Goal: Task Accomplishment & Management: Manage account settings

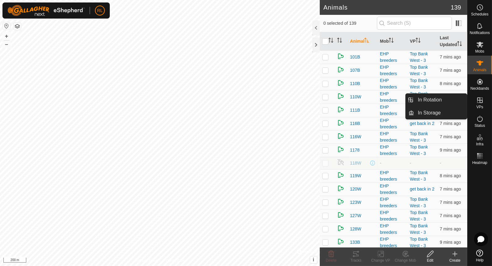
click at [480, 100] on icon at bounding box center [481, 100] width 6 height 6
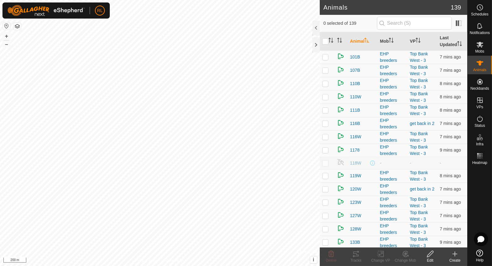
click at [454, 255] on icon at bounding box center [455, 253] width 7 height 7
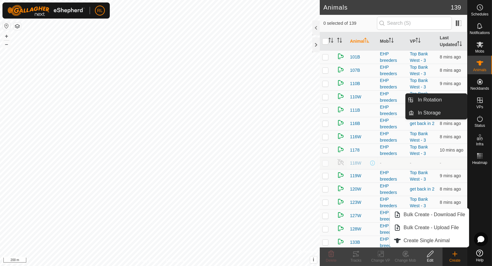
drag, startPoint x: 481, startPoint y: 110, endPoint x: 480, endPoint y: 104, distance: 6.5
click at [480, 104] on es-virtualpaddocks-svg-icon at bounding box center [480, 100] width 11 height 10
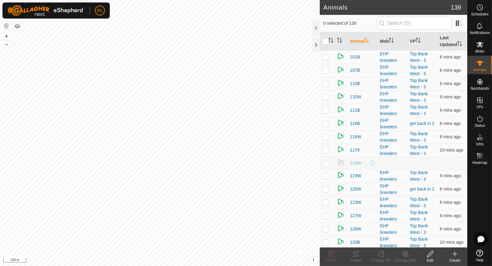
click at [457, 256] on icon at bounding box center [455, 253] width 7 height 7
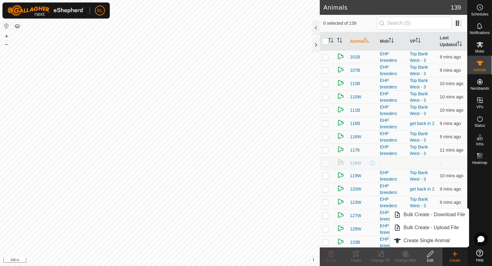
click at [456, 256] on icon at bounding box center [455, 253] width 7 height 7
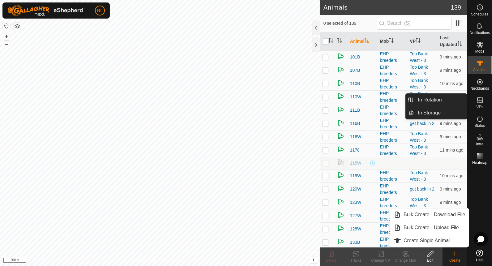
click at [482, 100] on icon at bounding box center [481, 100] width 6 height 6
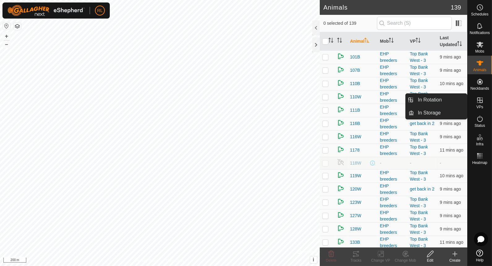
click at [482, 105] on span "VPs" at bounding box center [480, 107] width 7 height 4
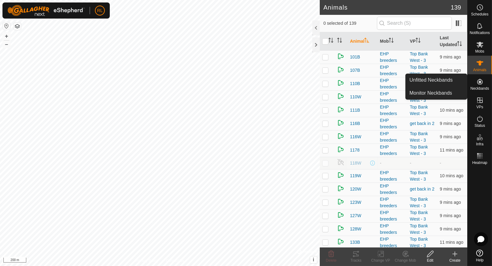
click at [479, 86] on es-neckbands-svg-icon at bounding box center [480, 82] width 11 height 10
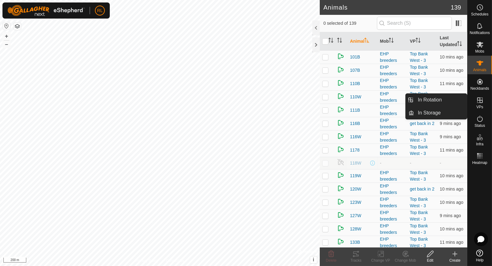
click at [480, 106] on span "VPs" at bounding box center [480, 107] width 7 height 4
click at [448, 101] on link "In Rotation" at bounding box center [440, 100] width 53 height 12
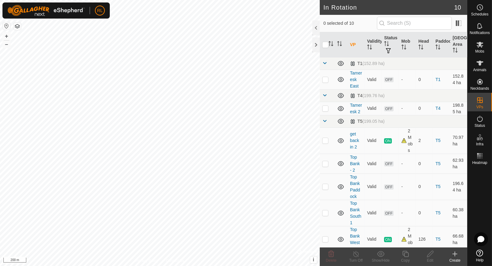
click at [452, 251] on icon at bounding box center [455, 253] width 7 height 7
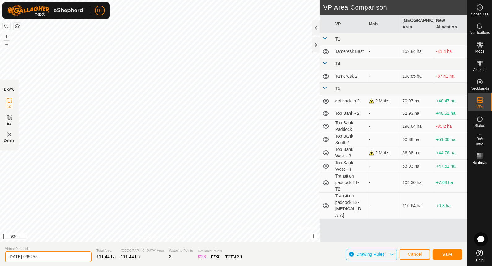
click at [61, 255] on input "2025-08-15 095255" at bounding box center [48, 257] width 87 height 11
type input "2"
type input "Transition 3-4"
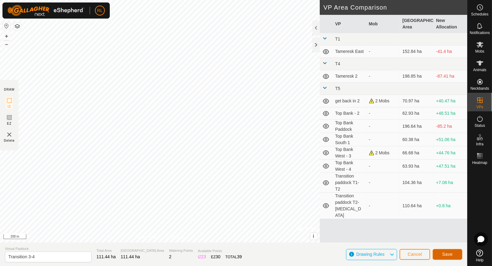
click at [443, 253] on span "Save" at bounding box center [448, 254] width 11 height 5
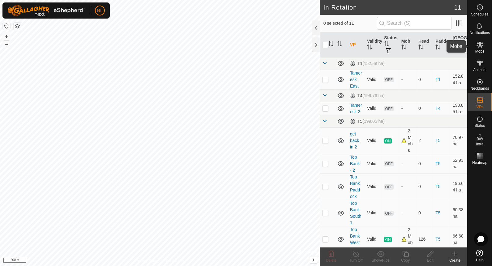
click at [483, 50] on span "Mobs" at bounding box center [480, 52] width 9 height 4
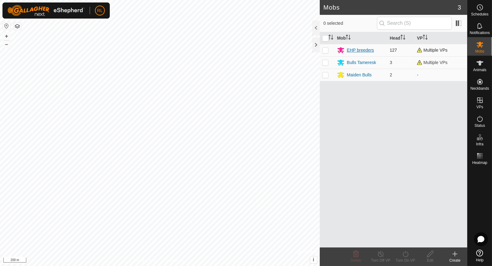
click at [364, 50] on div "EHP breeders" at bounding box center [360, 50] width 27 height 6
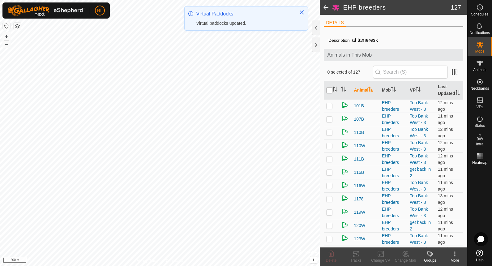
click at [331, 92] on input "checkbox" at bounding box center [330, 90] width 6 height 6
checkbox input "true"
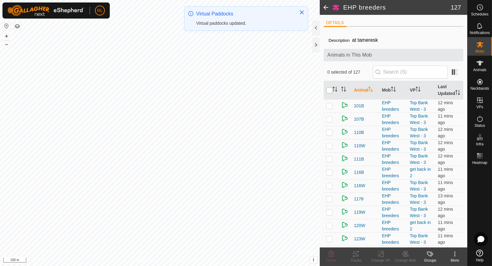
checkbox input "true"
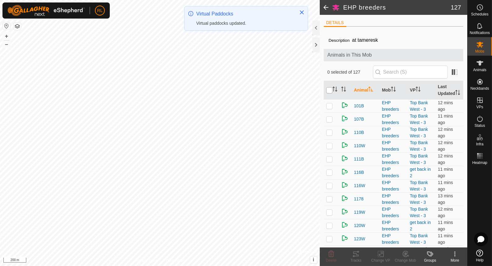
checkbox input "true"
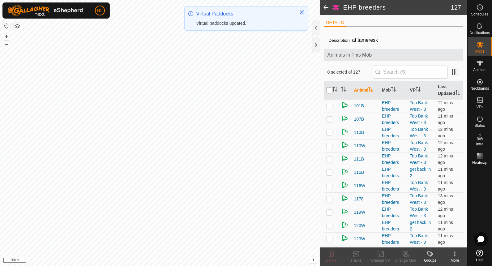
checkbox input "true"
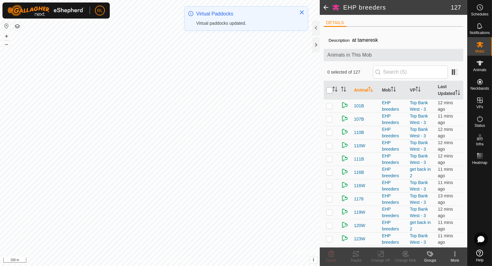
checkbox input "true"
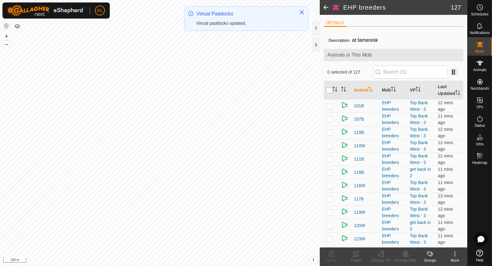
checkbox input "true"
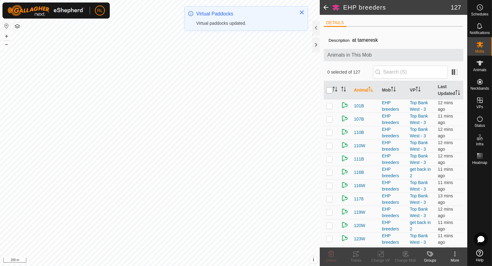
checkbox input "true"
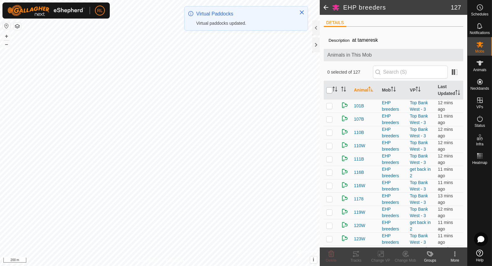
checkbox input "true"
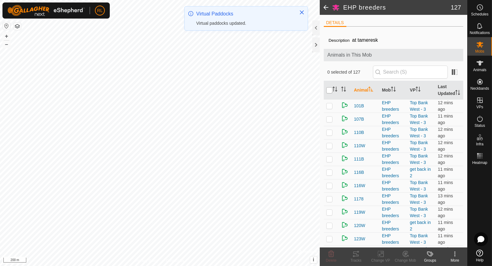
checkbox input "true"
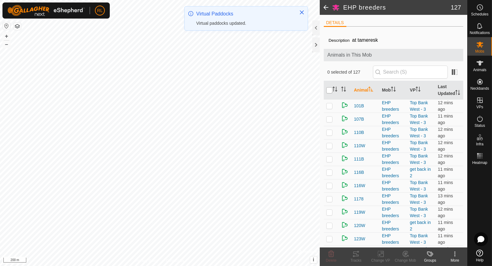
checkbox input "true"
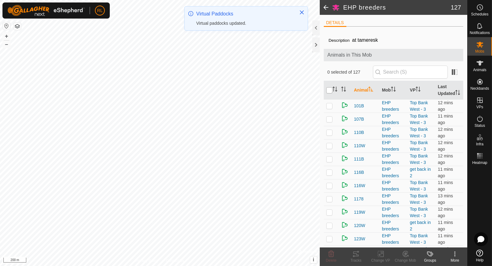
checkbox input "true"
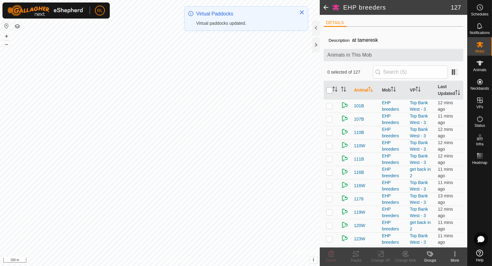
checkbox input "true"
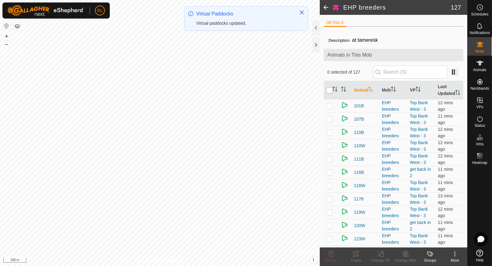
checkbox input "true"
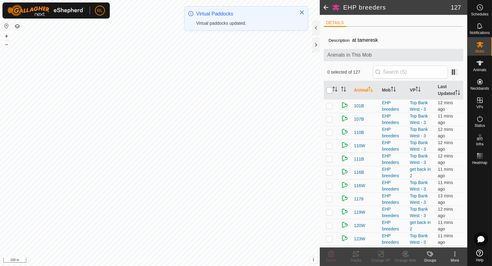
checkbox input "true"
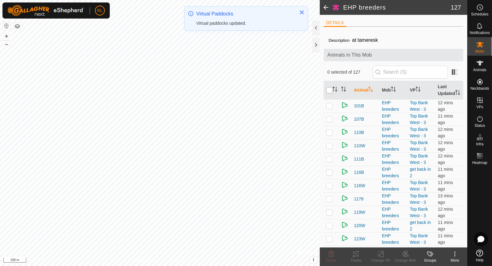
checkbox input "true"
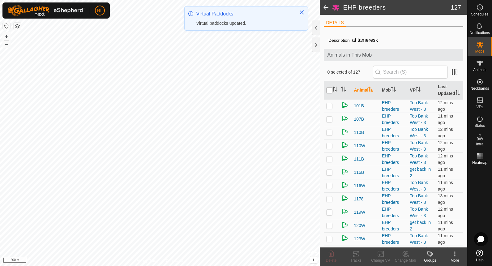
checkbox input "true"
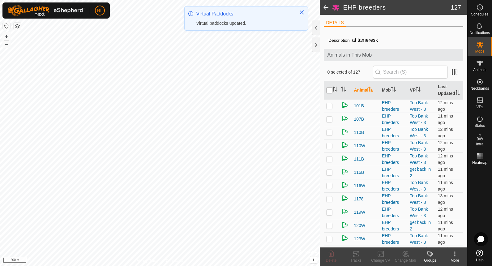
checkbox input "true"
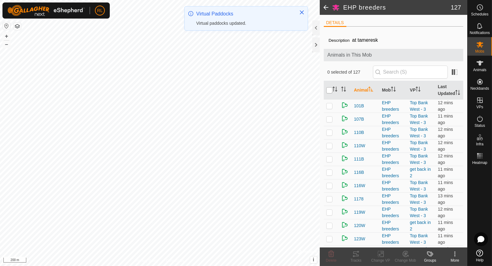
checkbox input "true"
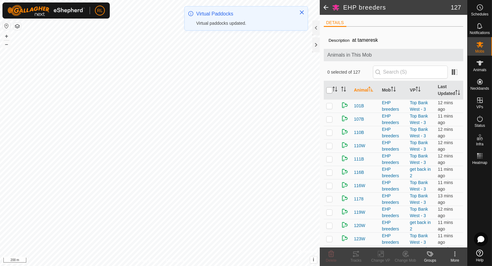
checkbox input "true"
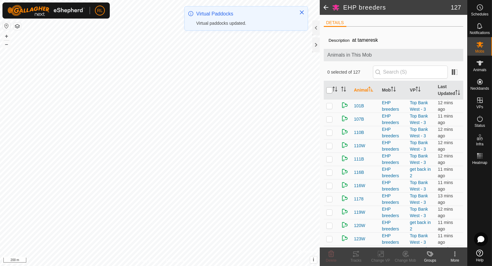
checkbox input "true"
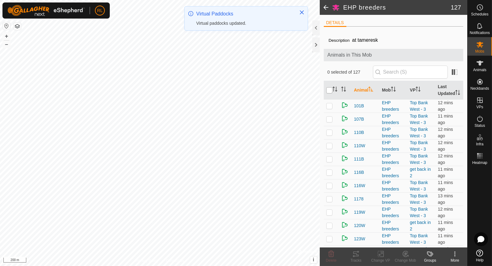
checkbox input "true"
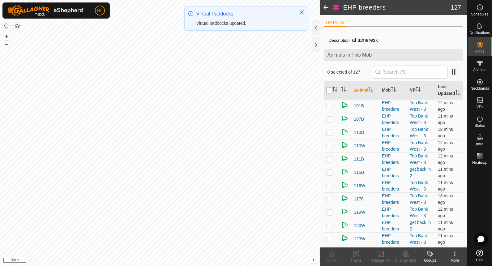
checkbox input "true"
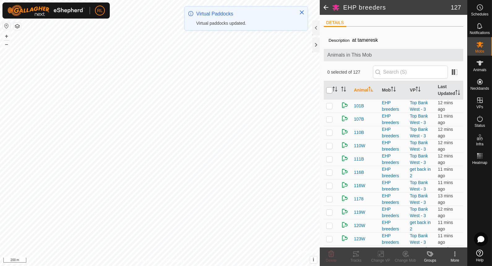
checkbox input "true"
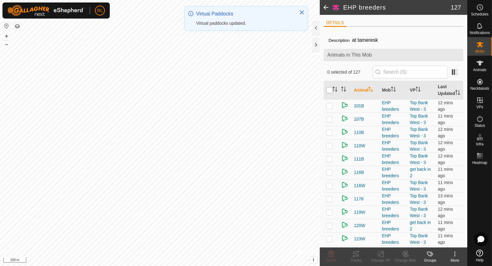
checkbox input "true"
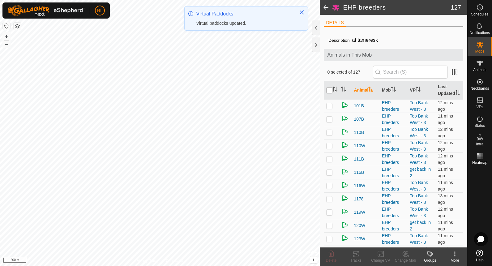
checkbox input "true"
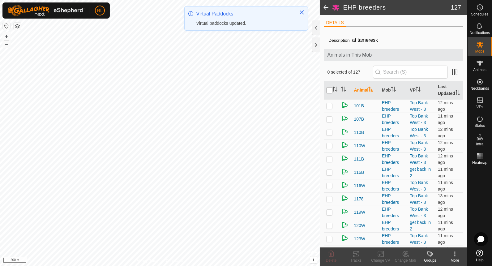
checkbox input "true"
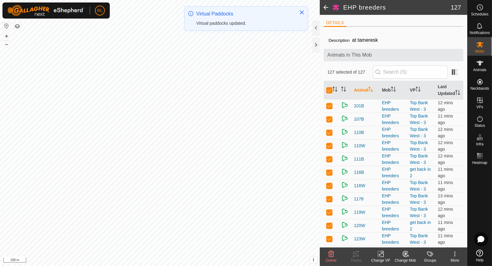
click at [382, 254] on icon at bounding box center [381, 253] width 8 height 7
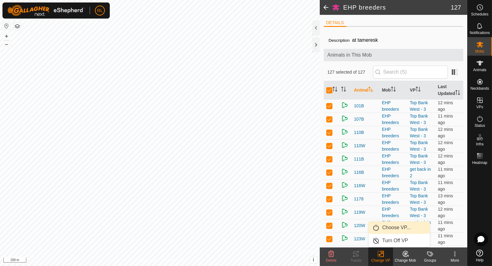
click at [400, 230] on link "Choose VP..." at bounding box center [399, 228] width 61 height 12
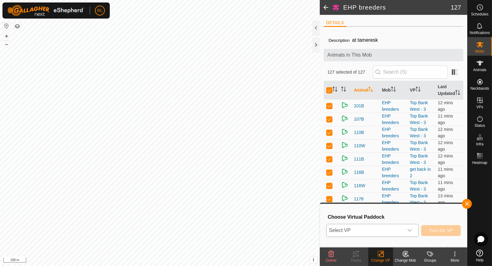
click at [411, 230] on icon "dropdown trigger" at bounding box center [410, 230] width 5 height 5
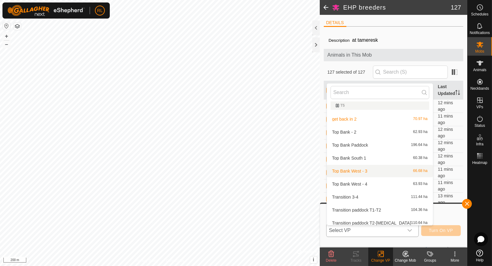
scroll to position [61, 0]
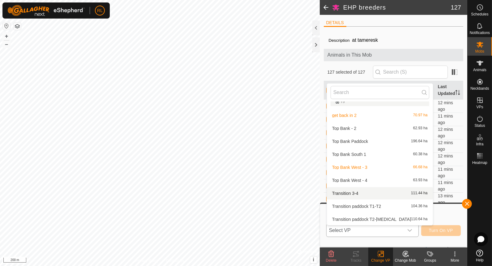
click at [357, 191] on span "Transition 3-4" at bounding box center [345, 193] width 26 height 4
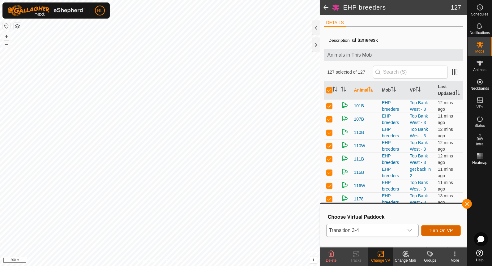
click at [443, 231] on span "Turn On VP" at bounding box center [441, 230] width 24 height 5
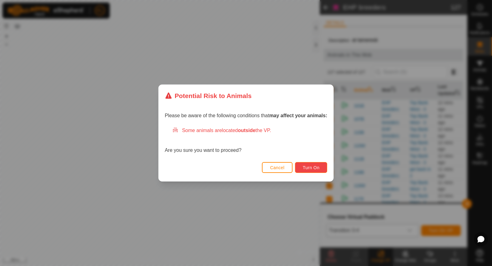
click at [312, 169] on span "Turn On" at bounding box center [311, 167] width 17 height 5
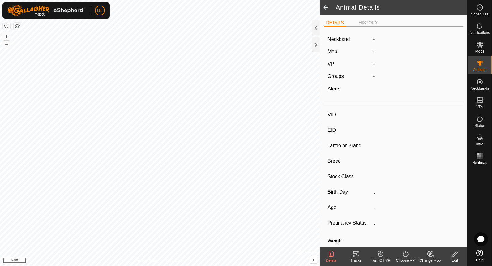
type input "120W"
type input "982123712714825"
type input "-"
type input "Angus"
type input "EHP Breed"
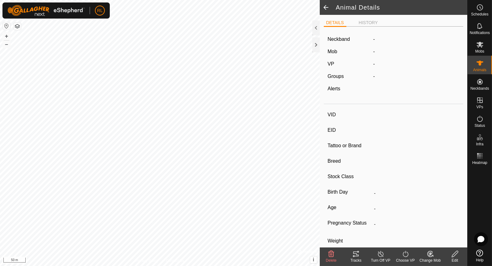
type input "0 kg"
type input "-"
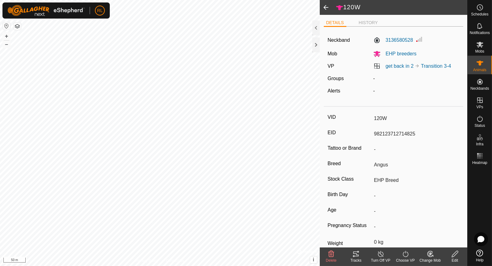
click at [405, 254] on icon at bounding box center [406, 253] width 8 height 7
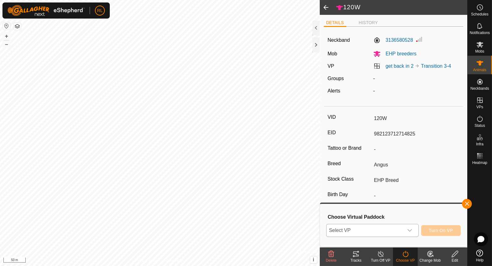
click at [411, 230] on icon "dropdown trigger" at bounding box center [410, 230] width 5 height 5
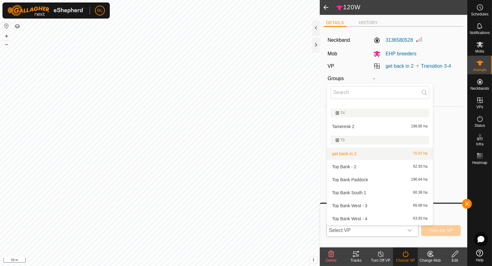
scroll to position [20, 0]
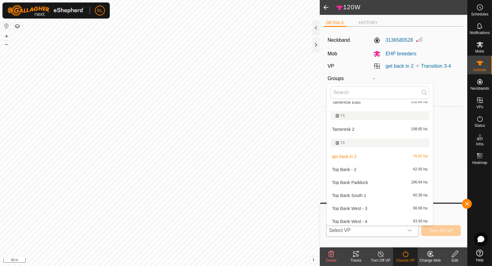
click at [361, 160] on li "get back in 2 70.97 ha" at bounding box center [380, 156] width 106 height 12
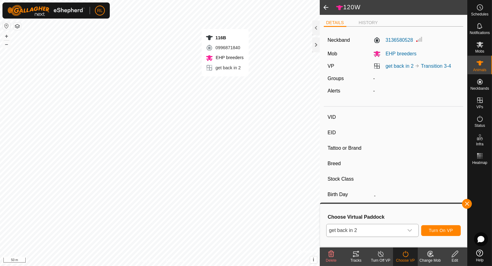
type input "116B"
type input "982123754959345"
type input "-"
type input "Murry Grey"
type input "EHP Breed"
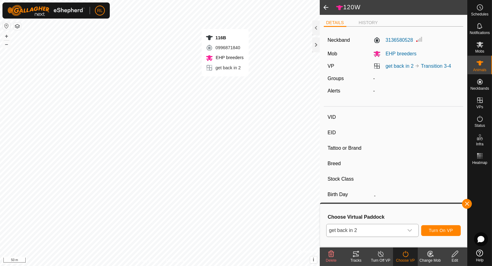
type input "0 kg"
type input "-"
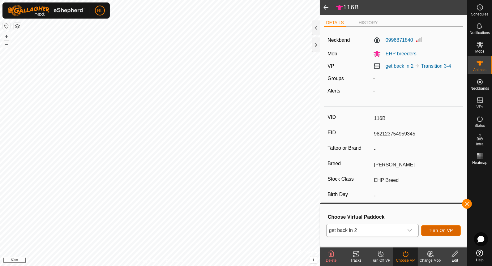
click at [436, 228] on span "Turn On VP" at bounding box center [441, 230] width 24 height 5
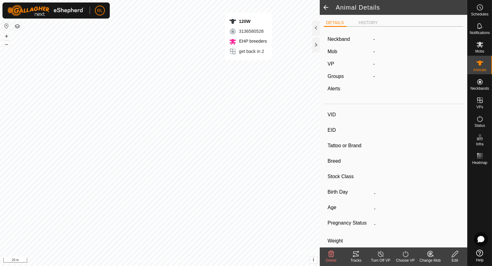
type input "120W"
type input "982123712714825"
type input "-"
type input "Angus"
type input "EHP Breed"
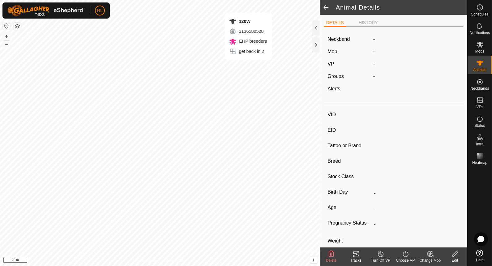
type input "0 kg"
type input "-"
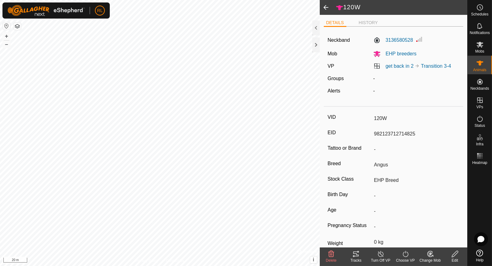
click at [400, 257] on turn-on-svg-icon at bounding box center [405, 253] width 25 height 7
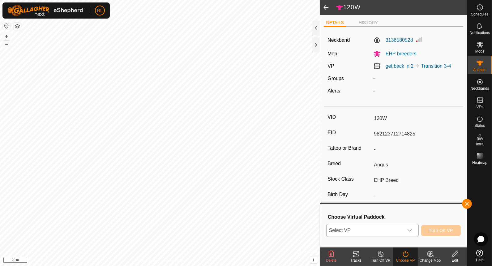
click at [412, 230] on icon "dropdown trigger" at bounding box center [410, 230] width 5 height 5
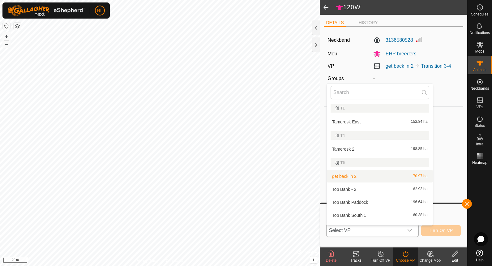
scroll to position [9, 0]
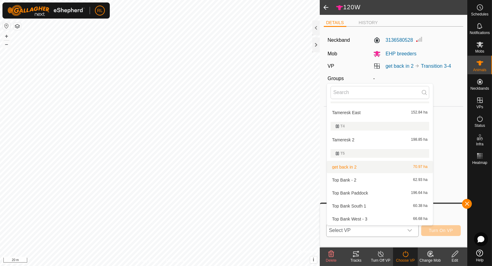
click at [375, 166] on li "get back in 2 70.97 ha" at bounding box center [380, 167] width 106 height 12
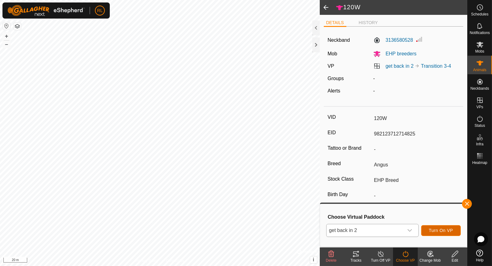
click at [442, 230] on span "Turn On VP" at bounding box center [441, 230] width 24 height 5
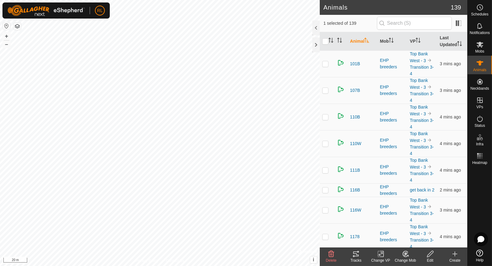
checkbox input "false"
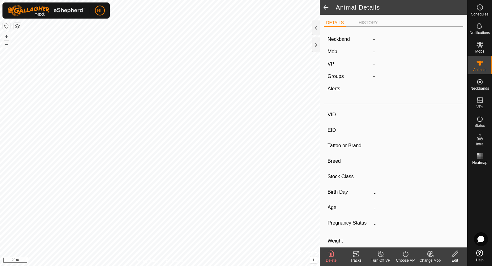
type input "B69"
type input "982123531693656"
type input "-"
type input "Murry Grey"
type input "EHP Breed"
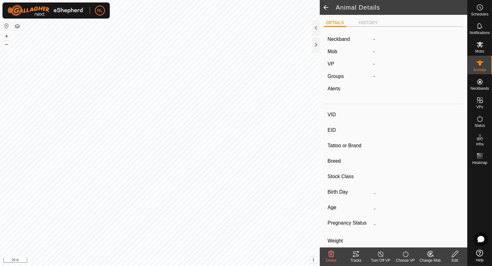
type input "0 kg"
type input "-"
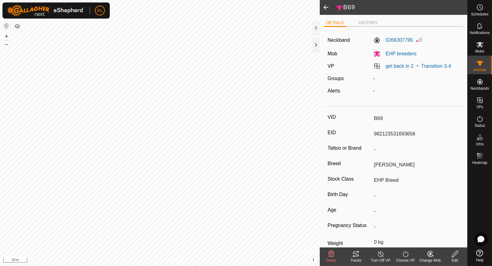
click at [404, 255] on icon at bounding box center [406, 254] width 6 height 6
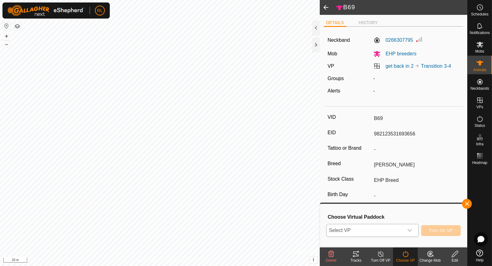
click at [413, 231] on icon "dropdown trigger" at bounding box center [410, 230] width 5 height 5
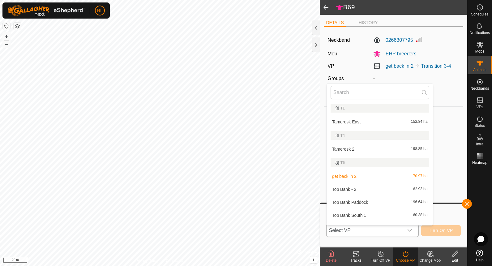
scroll to position [9, 0]
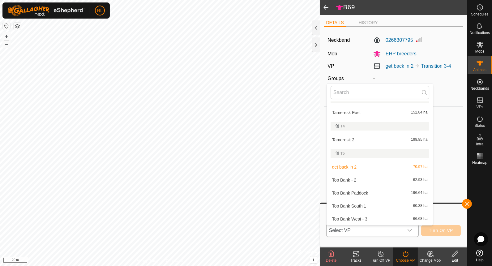
click at [368, 166] on li "get back in 2 70.97 ha" at bounding box center [380, 167] width 106 height 12
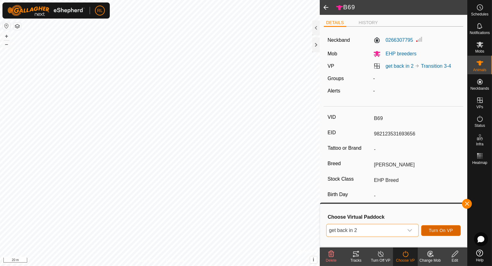
click at [449, 228] on span "Turn On VP" at bounding box center [441, 230] width 24 height 5
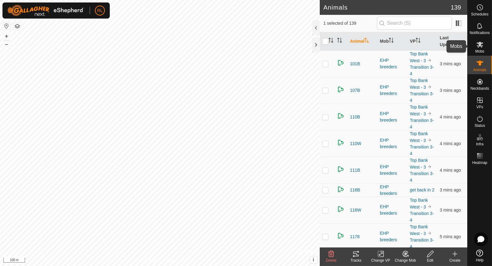
click at [480, 46] on icon at bounding box center [480, 45] width 7 height 6
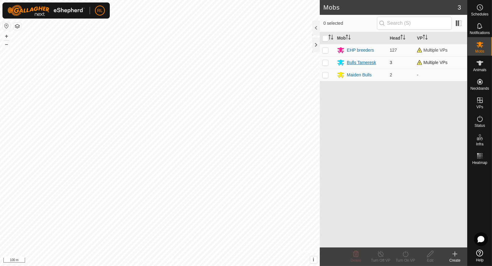
click at [350, 62] on div "Bulls Tameresk" at bounding box center [361, 62] width 29 height 6
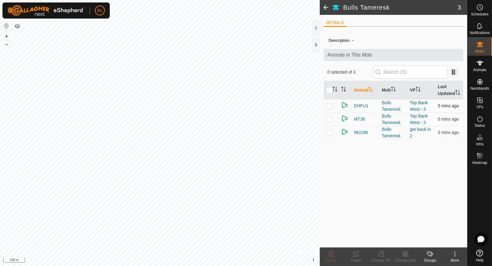
click at [330, 103] on p-checkbox at bounding box center [330, 105] width 6 height 5
checkbox input "true"
click at [330, 117] on p-checkbox at bounding box center [330, 119] width 6 height 5
checkbox input "true"
click at [380, 255] on icon at bounding box center [381, 253] width 8 height 7
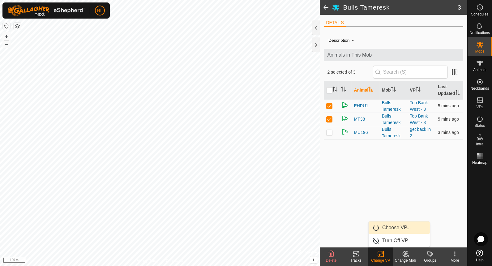
click at [403, 227] on link "Choose VP..." at bounding box center [399, 228] width 61 height 12
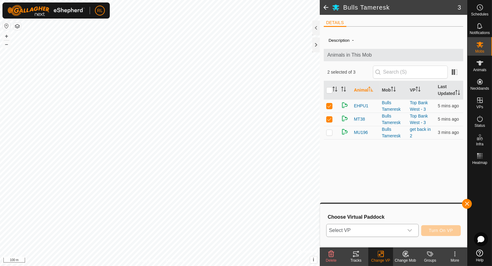
click at [409, 229] on icon "dropdown trigger" at bounding box center [410, 230] width 5 height 5
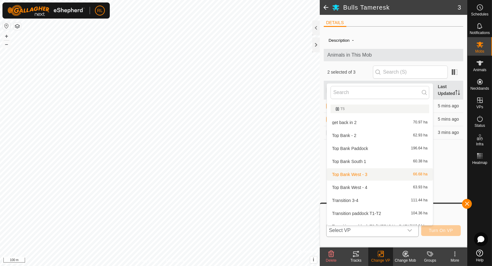
scroll to position [61, 0]
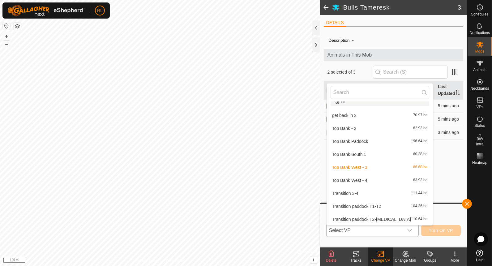
click at [356, 194] on li "Transition 3-4 111.44 ha" at bounding box center [380, 193] width 106 height 12
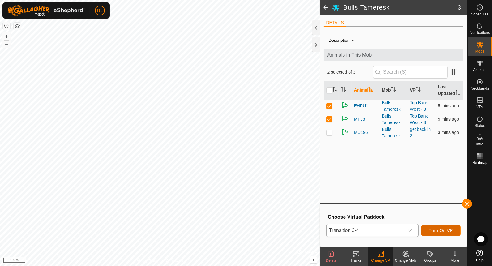
click at [438, 228] on span "Turn On VP" at bounding box center [441, 230] width 24 height 5
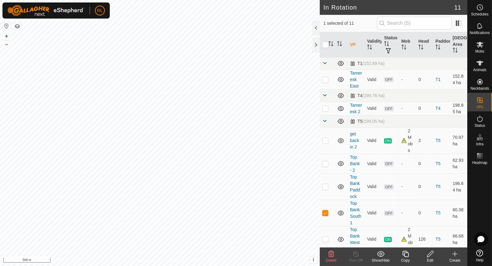
checkbox input "true"
checkbox input "false"
click at [487, 122] on div "Status" at bounding box center [480, 120] width 24 height 19
